Goal: Transaction & Acquisition: Purchase product/service

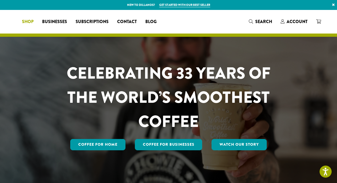
click at [34, 23] on span "Shop" at bounding box center [28, 21] width 12 height 7
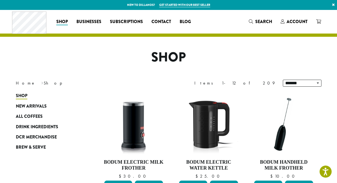
scroll to position [24, 0]
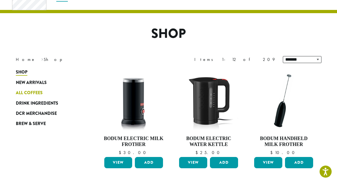
click at [21, 93] on span "All Coffees" at bounding box center [29, 93] width 27 height 7
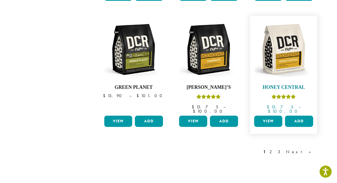
scroll to position [449, 0]
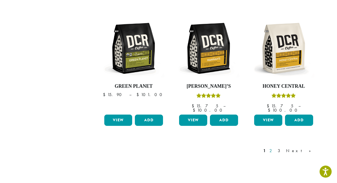
click at [275, 147] on link "2" at bounding box center [271, 150] width 7 height 6
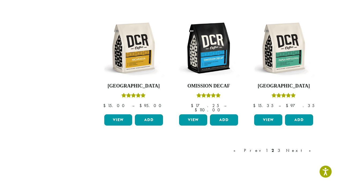
scroll to position [453, 0]
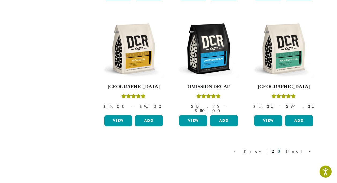
click at [283, 148] on link "3" at bounding box center [280, 151] width 7 height 6
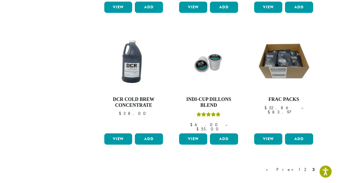
scroll to position [509, 0]
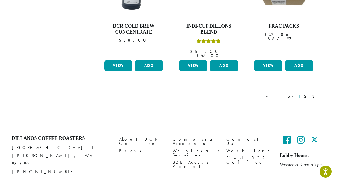
click at [301, 93] on link "1" at bounding box center [299, 96] width 4 height 6
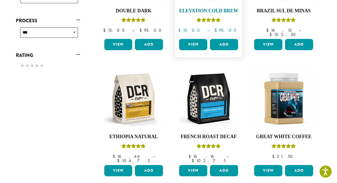
scroll to position [273, 0]
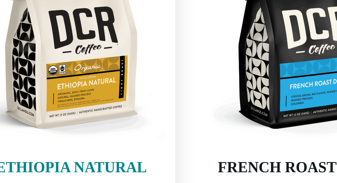
click at [163, 121] on img at bounding box center [134, 99] width 62 height 62
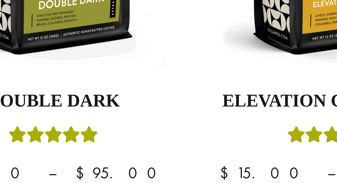
scroll to position [256, 0]
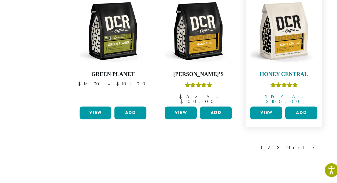
scroll to position [448, 0]
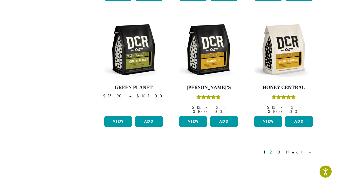
click at [275, 149] on link "2" at bounding box center [271, 152] width 7 height 6
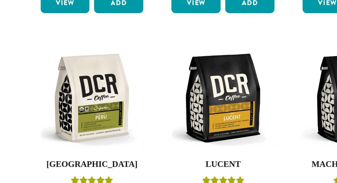
scroll to position [118, 0]
